Goal: Transaction & Acquisition: Purchase product/service

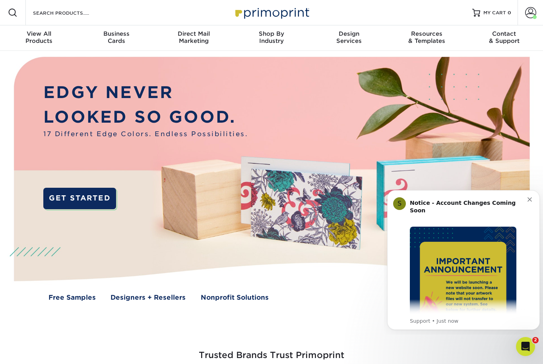
click at [537, 11] on link "Account" at bounding box center [529, 12] width 25 height 25
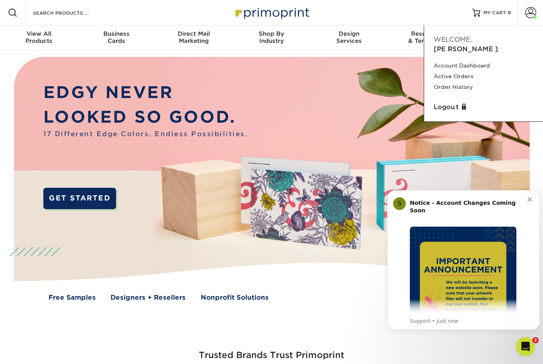
click at [458, 82] on link "Order History" at bounding box center [484, 87] width 100 height 11
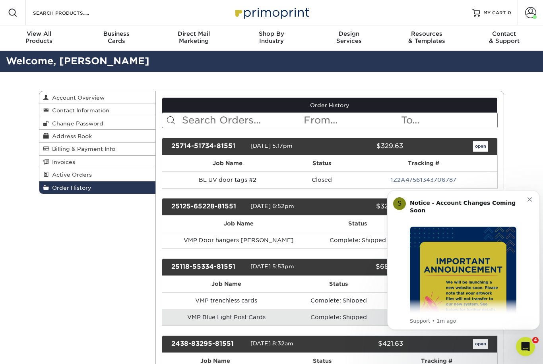
click at [524, 203] on div "Notice - Account Changes Coming Soon ​" at bounding box center [469, 210] width 118 height 23
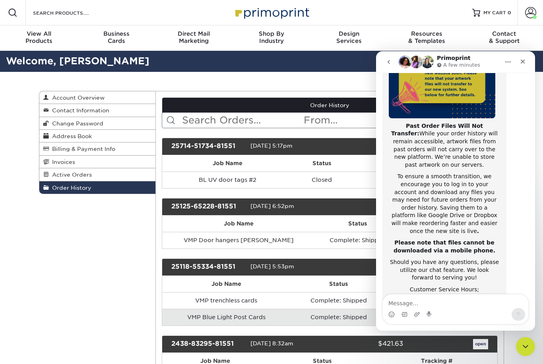
scroll to position [121, 0]
click at [523, 61] on icon "Close" at bounding box center [523, 62] width 4 height 4
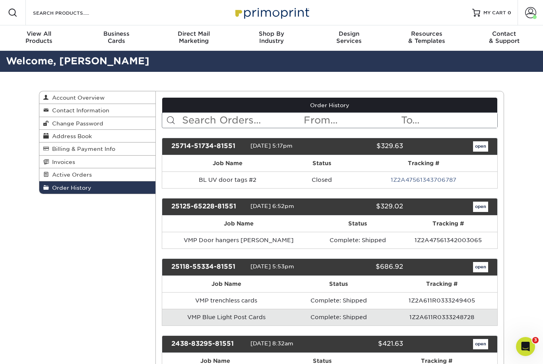
scroll to position [0, 0]
click at [225, 181] on td "BL UV door tags #2" at bounding box center [228, 180] width 132 height 17
click at [481, 147] on link "open" at bounding box center [480, 146] width 15 height 10
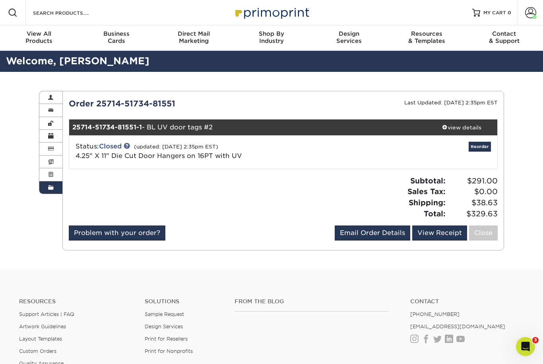
click at [451, 125] on div "view details" at bounding box center [462, 128] width 72 height 8
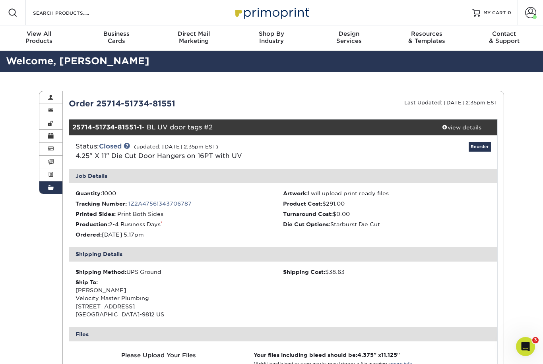
click at [43, 36] on span "View All" at bounding box center [38, 33] width 77 height 7
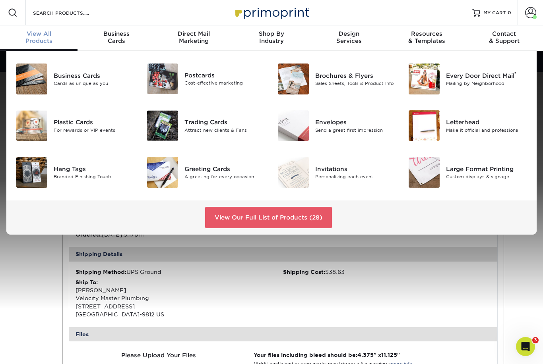
click at [243, 221] on link "View Our Full List of Products (28)" at bounding box center [268, 217] width 127 height 21
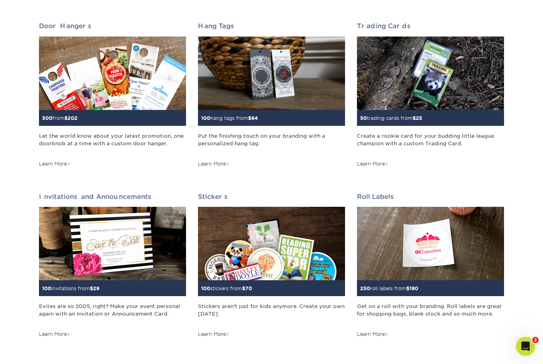
scroll to position [630, 0]
click at [80, 89] on img at bounding box center [112, 74] width 147 height 74
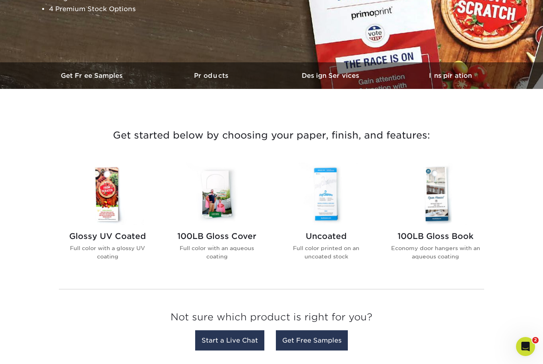
scroll to position [187, 0]
click at [428, 212] on img at bounding box center [435, 194] width 90 height 62
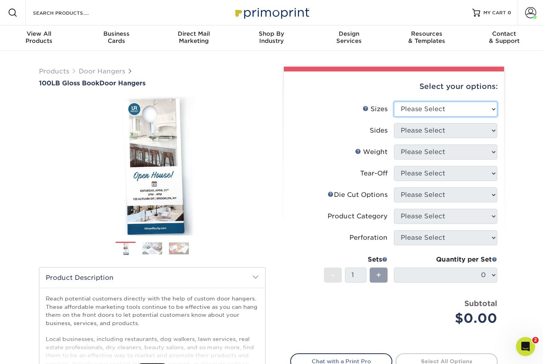
click at [485, 111] on select "Please Select 3.5" x 8.5" 3.5" x 11" 4" x 7" 4.25" x 11" 4.25" x 14"" at bounding box center [445, 109] width 103 height 15
select select "4.25x11.00"
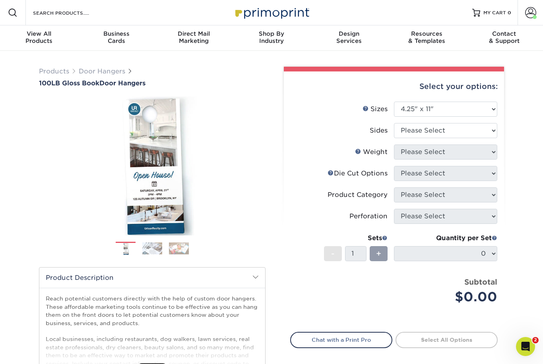
click at [533, 12] on span at bounding box center [530, 12] width 11 height 11
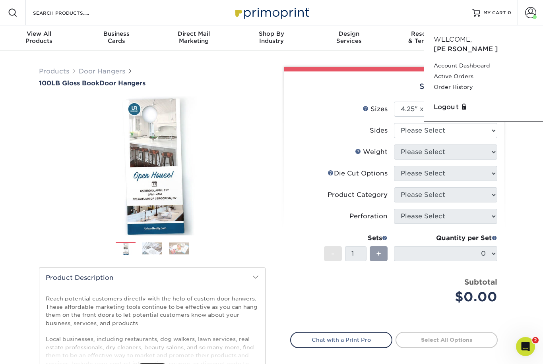
click at [462, 82] on link "Order History" at bounding box center [484, 87] width 100 height 11
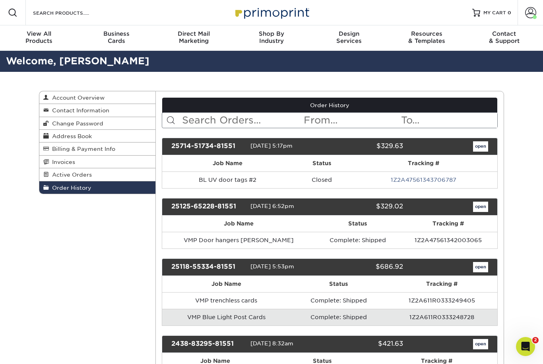
click at [234, 188] on td "BL UV door tags #2" at bounding box center [228, 180] width 132 height 17
click at [220, 183] on td "BL UV door tags #2" at bounding box center [228, 180] width 132 height 17
click at [228, 184] on td "BL UV door tags #2" at bounding box center [228, 180] width 132 height 17
click at [478, 150] on link "open" at bounding box center [480, 146] width 15 height 10
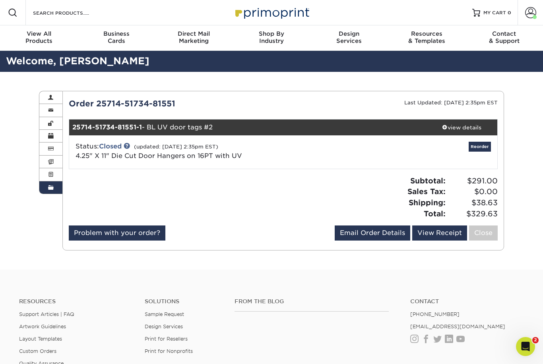
click at [37, 38] on div "View All Products" at bounding box center [38, 37] width 77 height 14
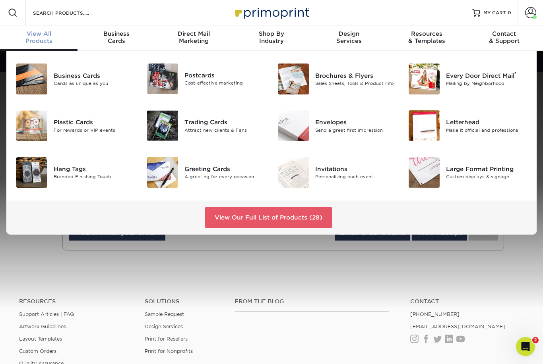
click at [251, 213] on link "View Our Full List of Products (28)" at bounding box center [268, 217] width 127 height 21
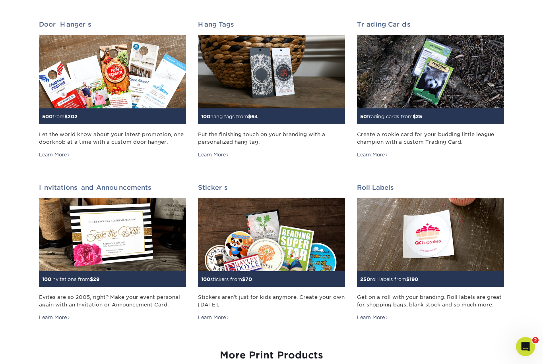
scroll to position [633, 0]
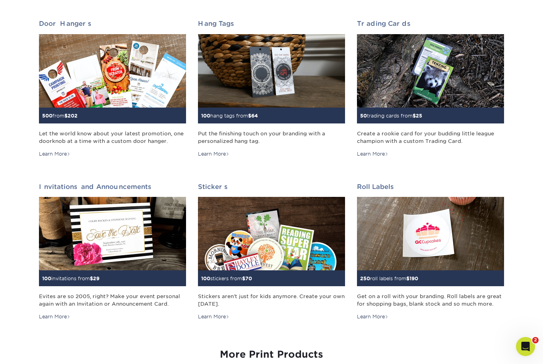
click at [81, 85] on img at bounding box center [112, 71] width 147 height 74
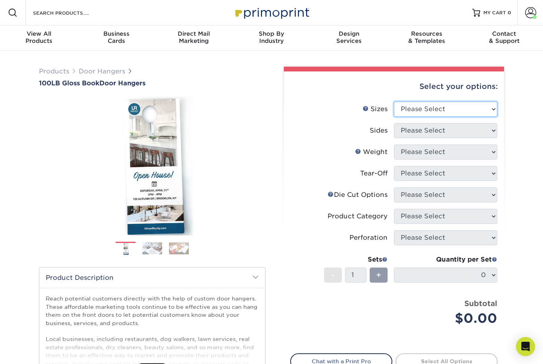
click at [489, 109] on select "Please Select 3.5" x 8.5" 3.5" x 11" 4" x 7" 4.25" x 11" 4.25" x 14"" at bounding box center [445, 109] width 103 height 15
select select "4.25x11.00"
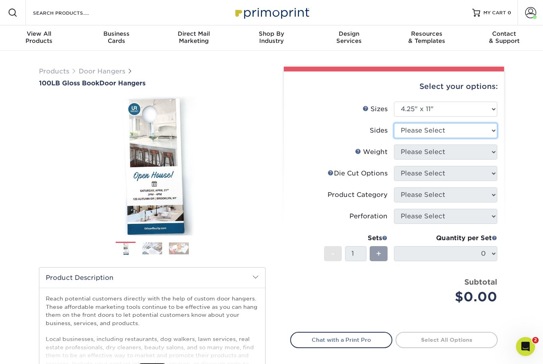
click at [456, 130] on select "Please Select Print Both Sides Print Front Only" at bounding box center [445, 130] width 103 height 15
select select "13abbda7-1d64-4f25-8bb2-c179b224825d"
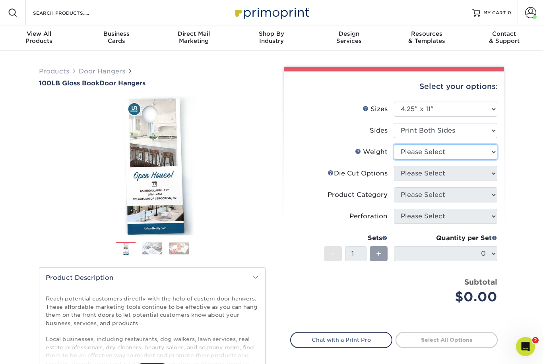
click at [447, 150] on select "Please Select 100LB" at bounding box center [445, 152] width 103 height 15
select select "100LB"
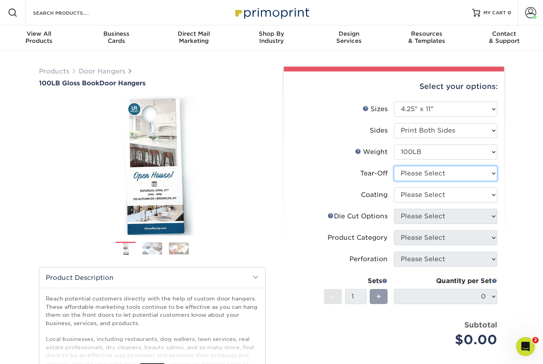
click at [442, 172] on select "Please Select Yes No" at bounding box center [445, 173] width 103 height 15
select select "0"
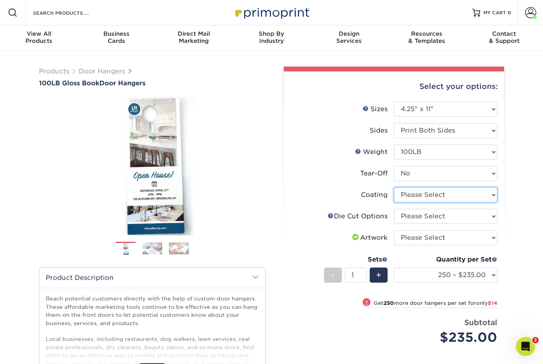
click at [492, 192] on select at bounding box center [445, 195] width 103 height 15
select select "d41dab50-ff65-4f4f-bb17-2afe4d36ae33"
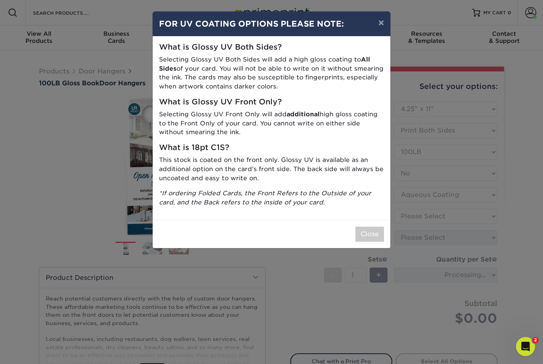
click at [375, 230] on button "Close" at bounding box center [369, 234] width 29 height 15
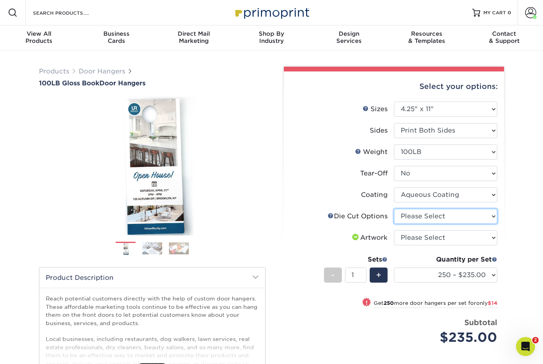
click at [482, 219] on select "Please Select Standard Die Cut Arch Die Cut Starburst Die Cut" at bounding box center [445, 216] width 103 height 15
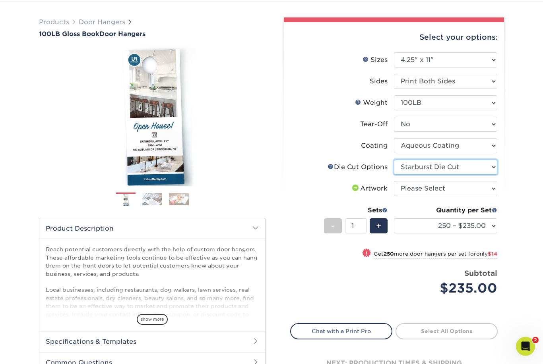
scroll to position [52, 0]
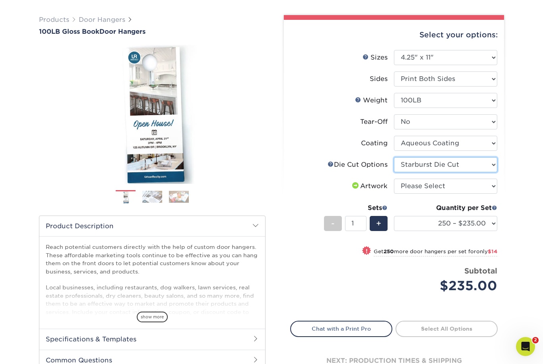
click at [480, 163] on select "Please Select Standard Die Cut Arch Die Cut Starburst Die Cut" at bounding box center [445, 164] width 103 height 15
click at [483, 162] on select "Please Select Standard Die Cut Arch Die Cut Starburst Die Cut" at bounding box center [445, 164] width 103 height 15
select select "afb2fc95-4a69-4c52-a5c5-56c2555303c3"
click at [472, 184] on select "Please Select I will upload files I need a design - $100" at bounding box center [445, 186] width 103 height 15
select select "upload"
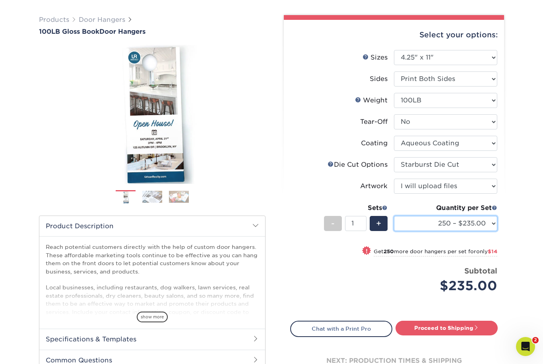
click at [481, 224] on select "250 – $235.00 500 – $249.00 1000 – $278.00 2500 – $425.00 5000 – $601.00 10000 …" at bounding box center [445, 223] width 103 height 15
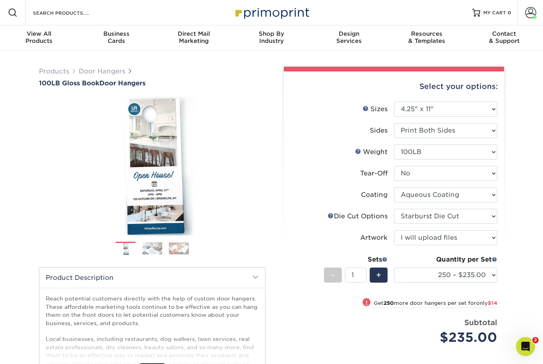
click at [532, 11] on span at bounding box center [530, 12] width 11 height 11
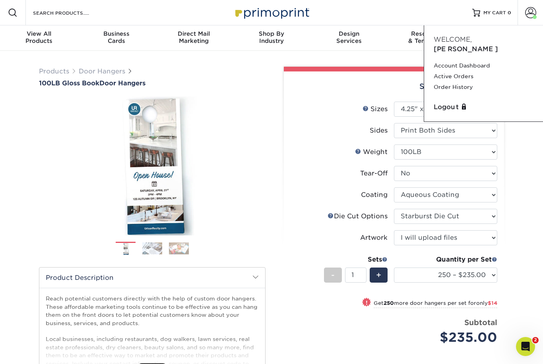
click at [461, 82] on link "Order History" at bounding box center [484, 87] width 100 height 11
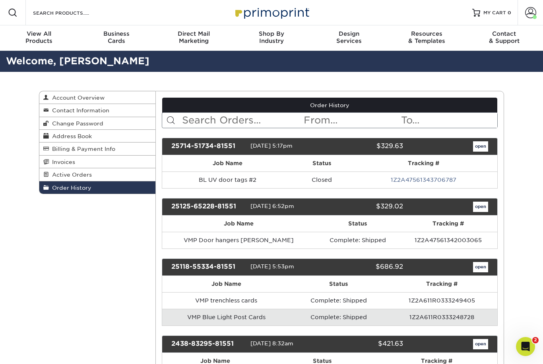
click at [480, 151] on link "open" at bounding box center [480, 146] width 15 height 10
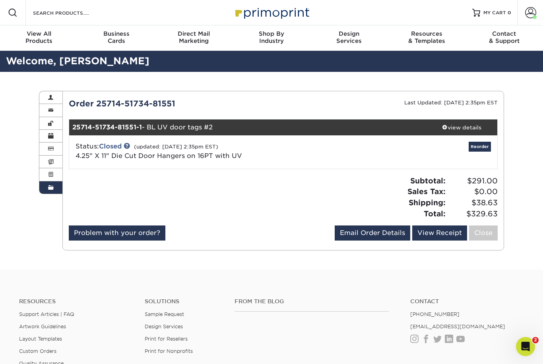
click at [480, 149] on link "Reorder" at bounding box center [479, 147] width 22 height 10
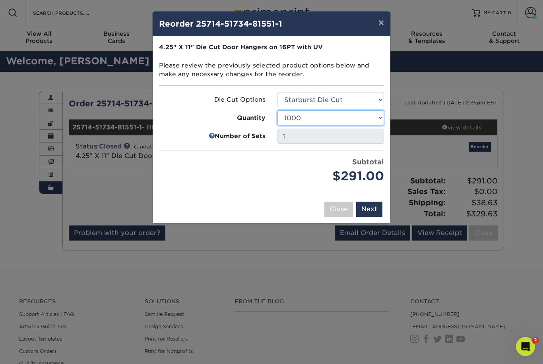
click at [376, 117] on select "250 500 1000 2500 5000 10000 15000 20000 25000" at bounding box center [330, 117] width 106 height 15
click at [375, 115] on select "250 500 1000 2500 5000 10000 15000 20000 25000" at bounding box center [330, 117] width 106 height 15
click at [370, 117] on select "250 500 1000 2500 5000 10000 15000 20000 25000" at bounding box center [330, 117] width 106 height 15
select select "02d8d163-ee8f-41cc-acce-9863ad0deb38"
click at [373, 207] on button "Next" at bounding box center [369, 209] width 26 height 15
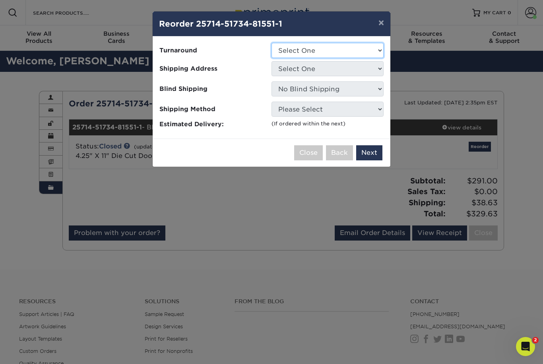
click at [375, 50] on select "Select One 2-4 Business Days 2 Day Next Business Day" at bounding box center [327, 50] width 112 height 15
select select "840e8a0f-a62b-493e-9f15-495c8914944a"
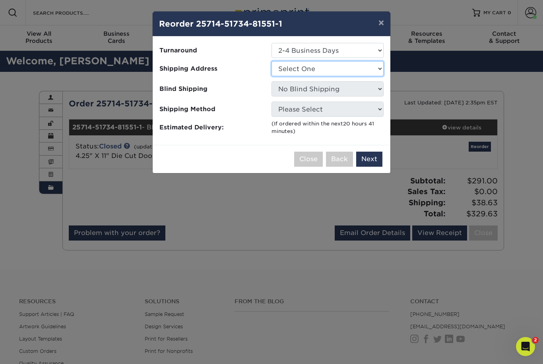
click at [372, 70] on select "Select One Velocity house" at bounding box center [327, 68] width 112 height 15
select select "260704"
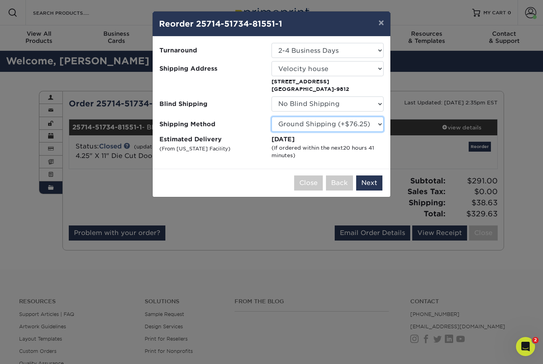
click at [370, 126] on select "Please Select Ground Shipping (+$76.25) 3 Day Shipping Service (+$106.58) 2 Day…" at bounding box center [327, 124] width 112 height 15
click at [380, 23] on button "×" at bounding box center [381, 23] width 18 height 22
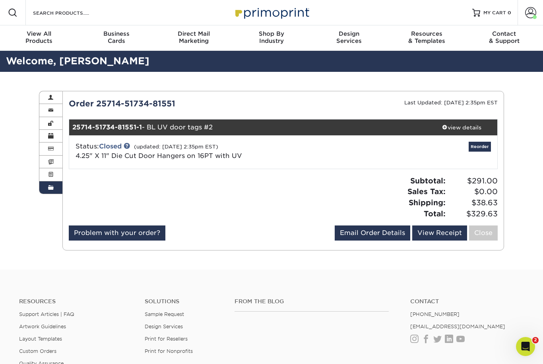
click at [482, 148] on link "Reorder" at bounding box center [479, 147] width 22 height 10
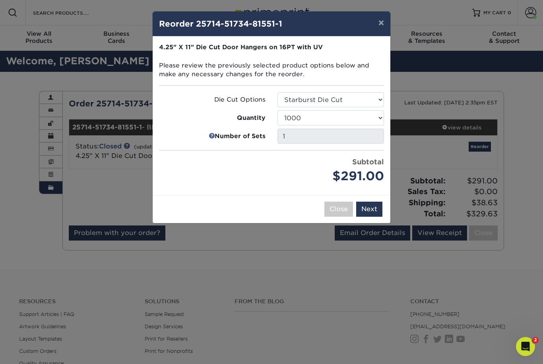
click at [373, 205] on button "Next" at bounding box center [369, 209] width 26 height 15
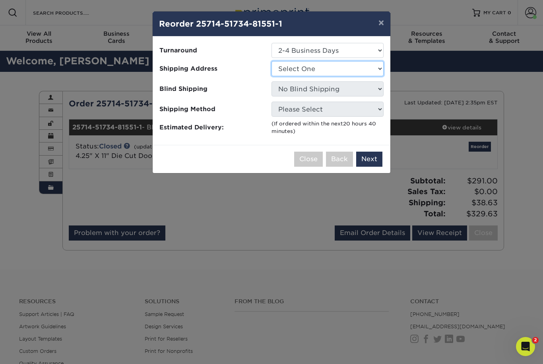
click at [375, 71] on select "Select One Velocity house" at bounding box center [327, 68] width 112 height 15
select select "260704"
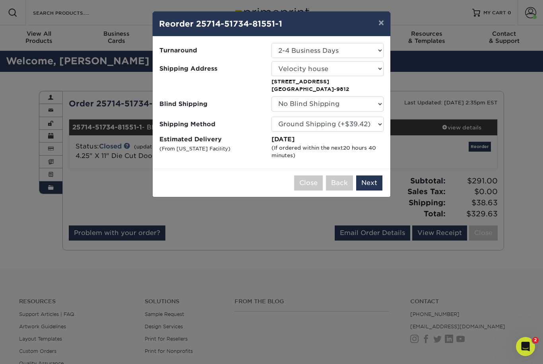
click at [371, 181] on button "Next" at bounding box center [369, 183] width 26 height 15
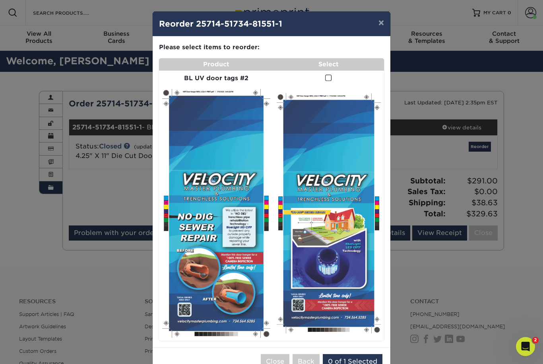
click at [326, 76] on span at bounding box center [328, 78] width 7 height 8
click at [0, 0] on input "checkbox" at bounding box center [0, 0] width 0 height 0
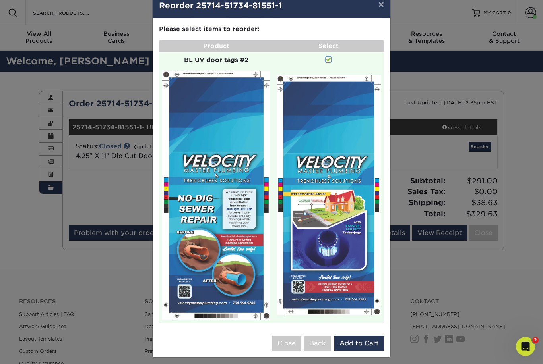
scroll to position [18, 0]
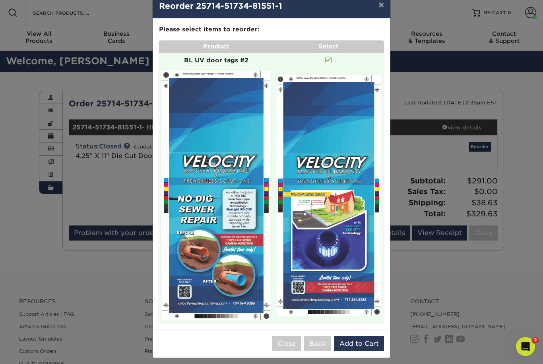
click at [365, 337] on button "Add to Cart" at bounding box center [359, 344] width 50 height 15
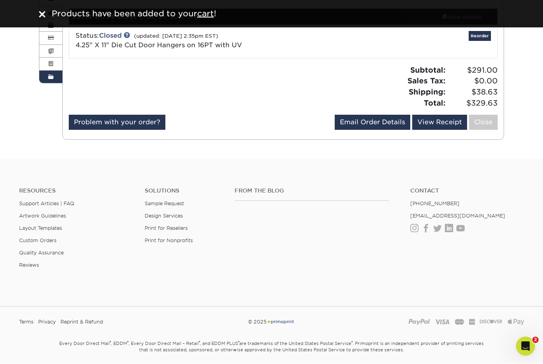
scroll to position [0, 0]
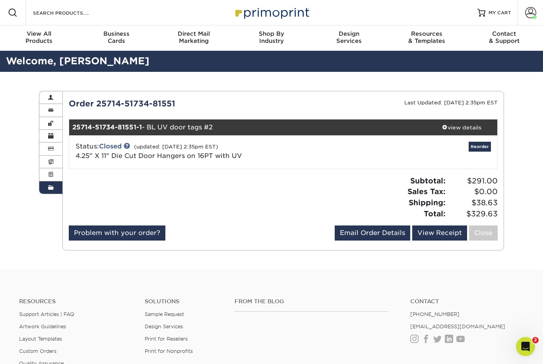
click at [499, 12] on span "MY CART" at bounding box center [499, 13] width 23 height 7
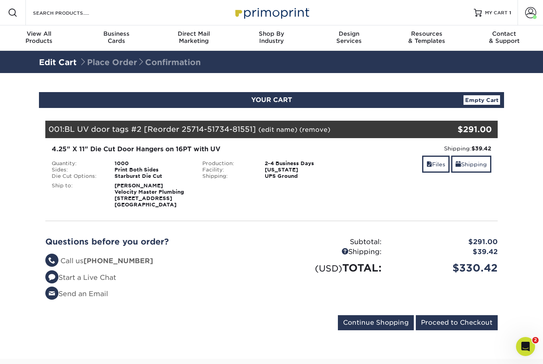
click at [471, 327] on input "Proceed to Checkout" at bounding box center [457, 322] width 82 height 15
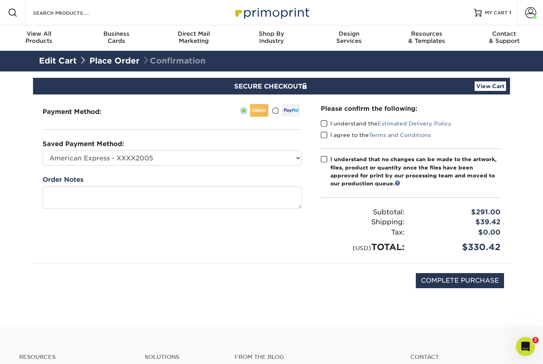
click at [323, 120] on span at bounding box center [324, 124] width 7 height 8
click at [0, 0] on input "I understand the Estimated Delivery Policy" at bounding box center [0, 0] width 0 height 0
click at [321, 124] on span at bounding box center [324, 124] width 7 height 8
click at [0, 0] on input "I understand the Estimated Delivery Policy" at bounding box center [0, 0] width 0 height 0
click at [326, 124] on span at bounding box center [324, 124] width 7 height 8
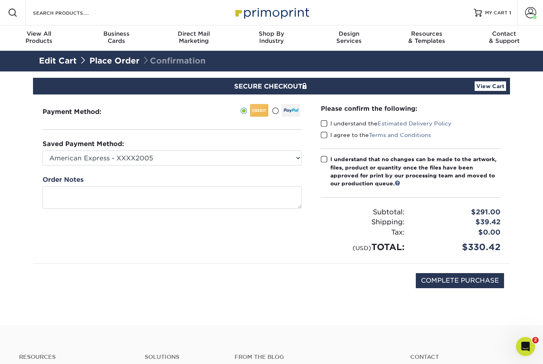
click at [0, 0] on input "I understand the Estimated Delivery Policy" at bounding box center [0, 0] width 0 height 0
click at [321, 134] on span at bounding box center [324, 136] width 7 height 8
click at [0, 0] on input "I agree to the Terms and Conditions" at bounding box center [0, 0] width 0 height 0
click at [321, 161] on span at bounding box center [324, 160] width 7 height 8
click at [0, 0] on input "I understand that no changes can be made to the artwork, files, product or quan…" at bounding box center [0, 0] width 0 height 0
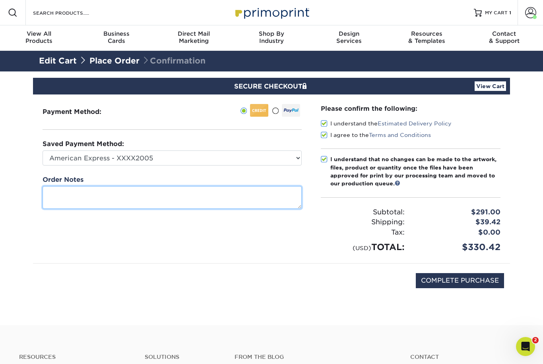
click at [224, 195] on textarea at bounding box center [172, 197] width 259 height 23
type textarea "Starburst die cut"
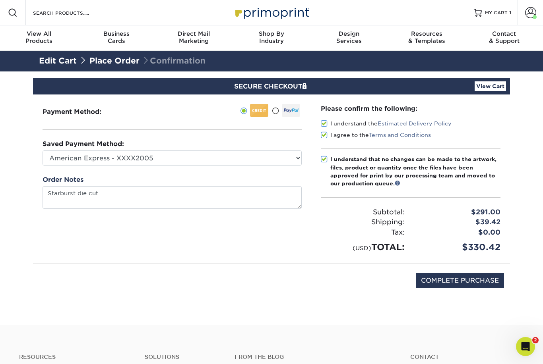
click at [460, 284] on input "COMPLETE PURCHASE" at bounding box center [460, 280] width 88 height 15
type input "PROCESSING, PLEASE WAIT..."
